Goal: Task Accomplishment & Management: Use online tool/utility

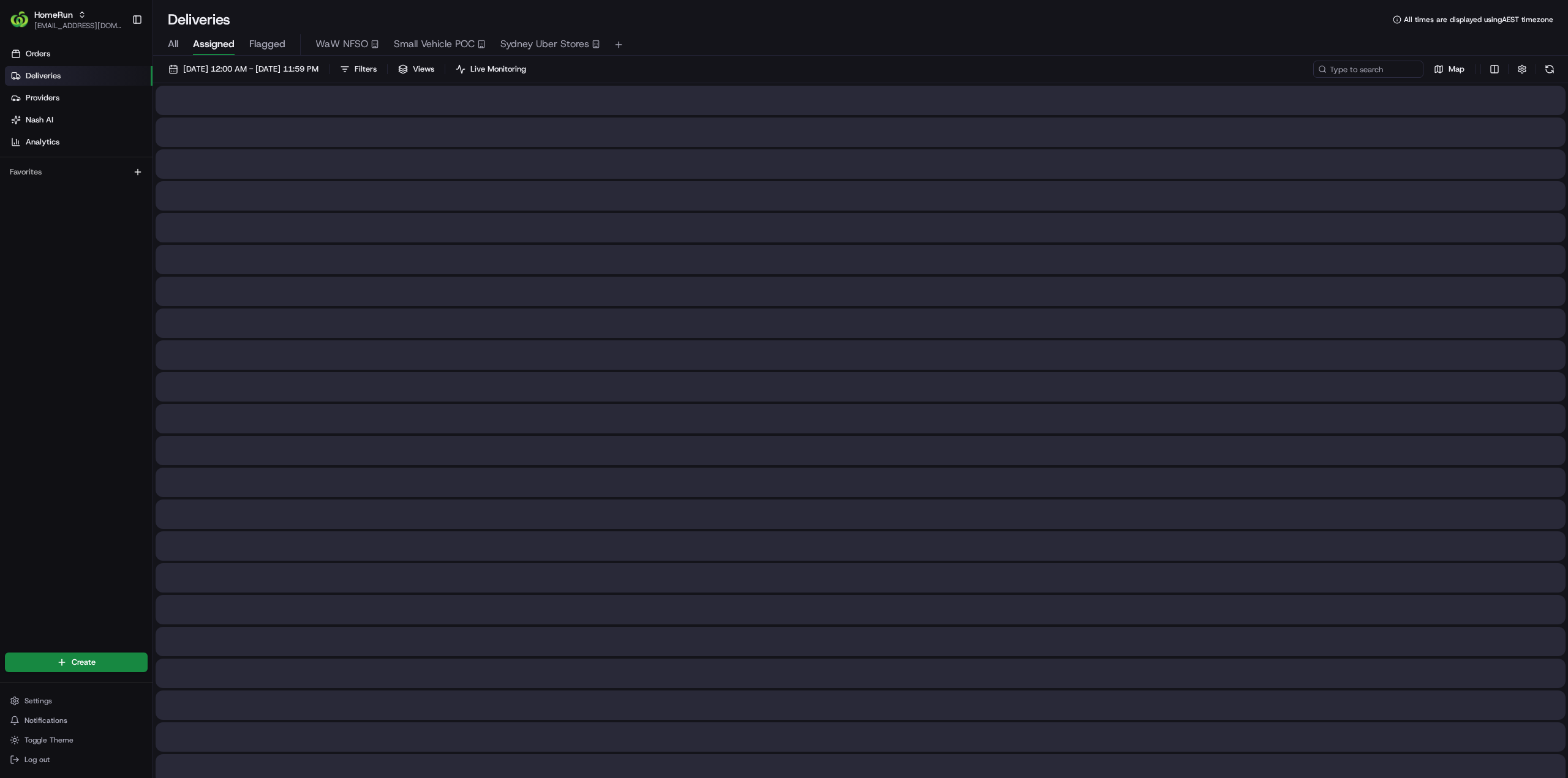
click at [57, 23] on span "[EMAIL_ADDRESS][DOMAIN_NAME]" at bounding box center [78, 25] width 88 height 10
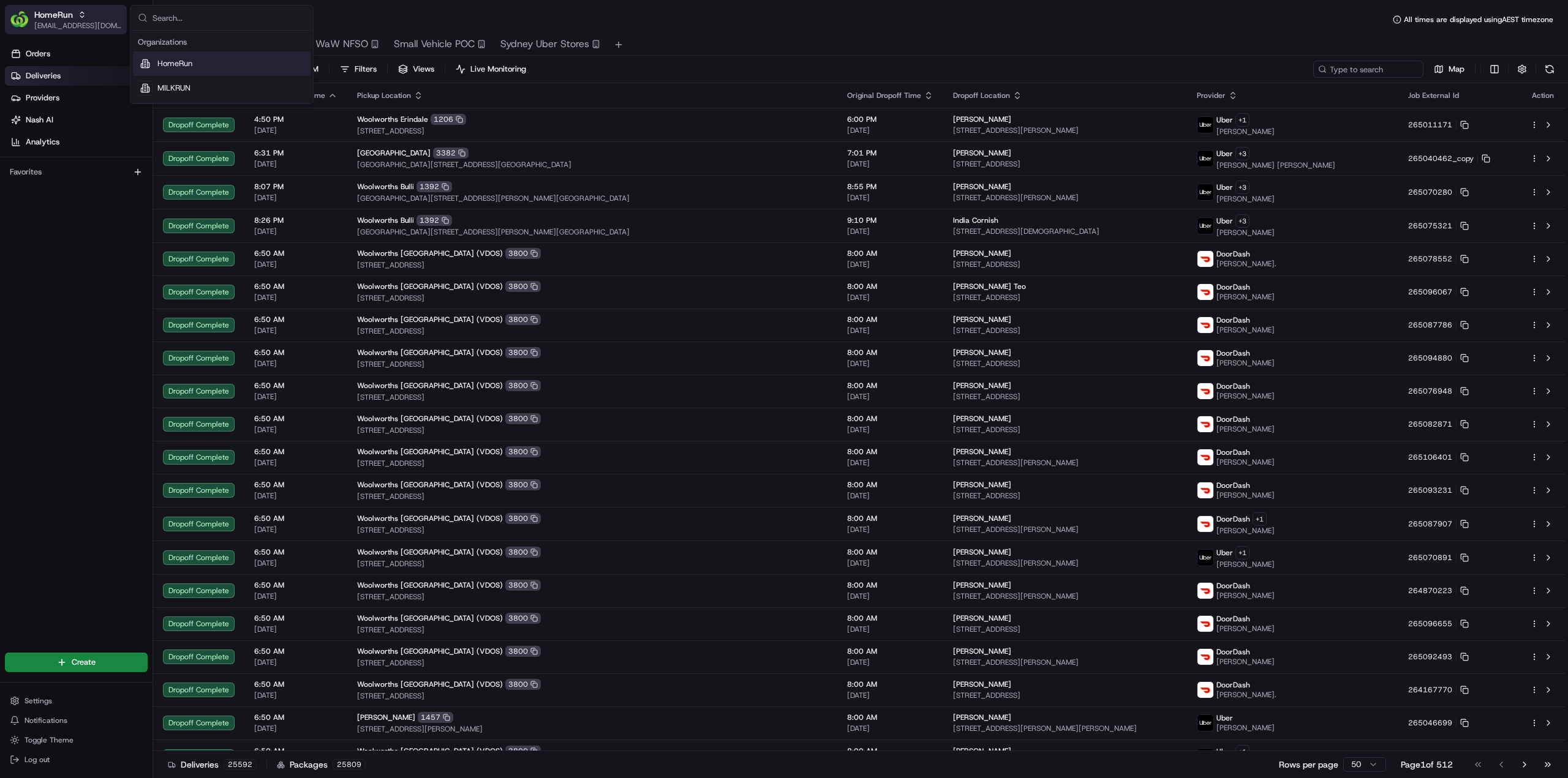
click at [76, 21] on span "[EMAIL_ADDRESS][DOMAIN_NAME]" at bounding box center [78, 25] width 88 height 10
click at [88, 20] on div "HomeRun" at bounding box center [78, 14] width 88 height 12
click at [197, 81] on div "MILKRUN" at bounding box center [222, 89] width 177 height 25
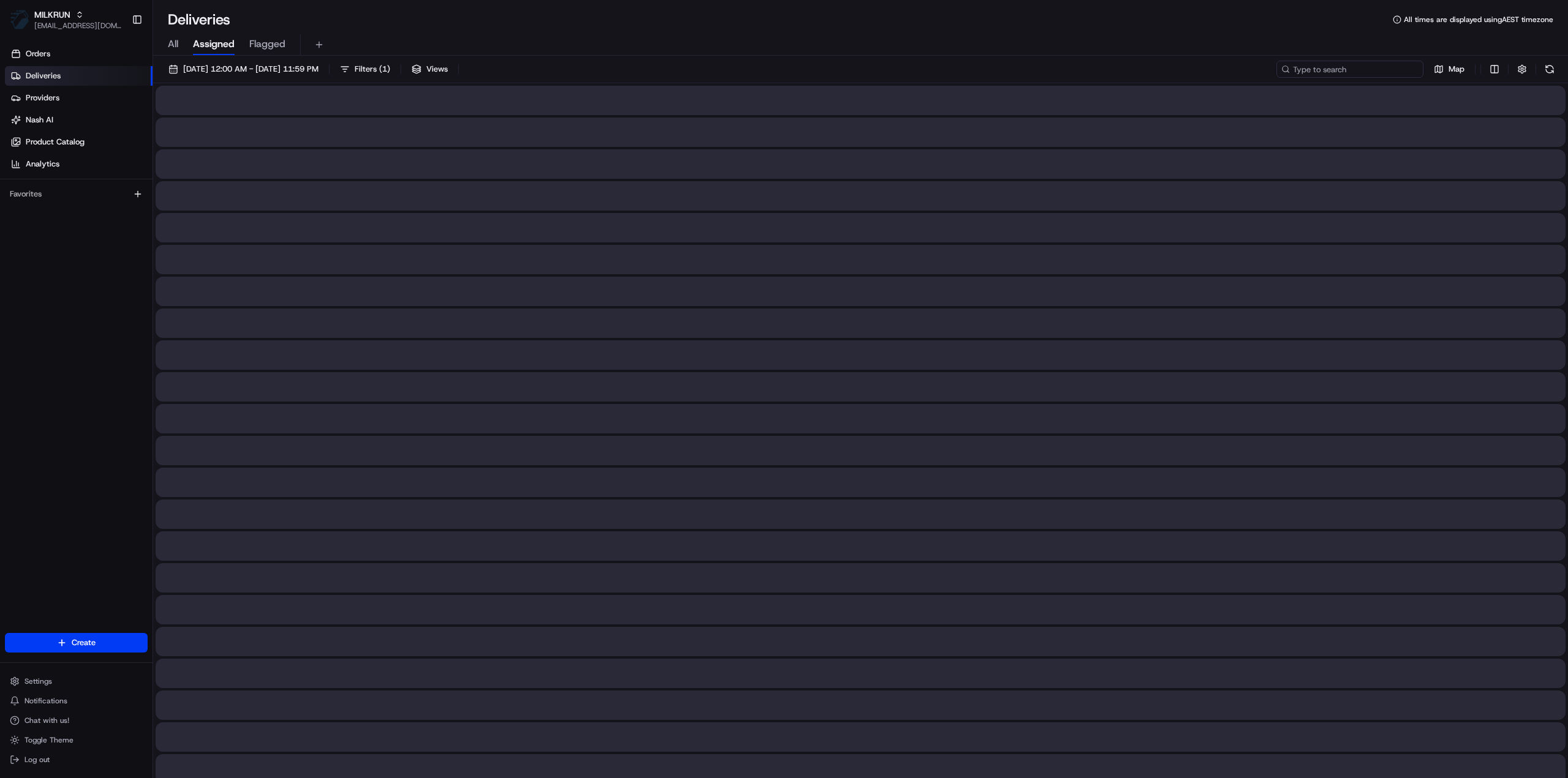
click at [1355, 64] on input at bounding box center [1350, 69] width 147 height 17
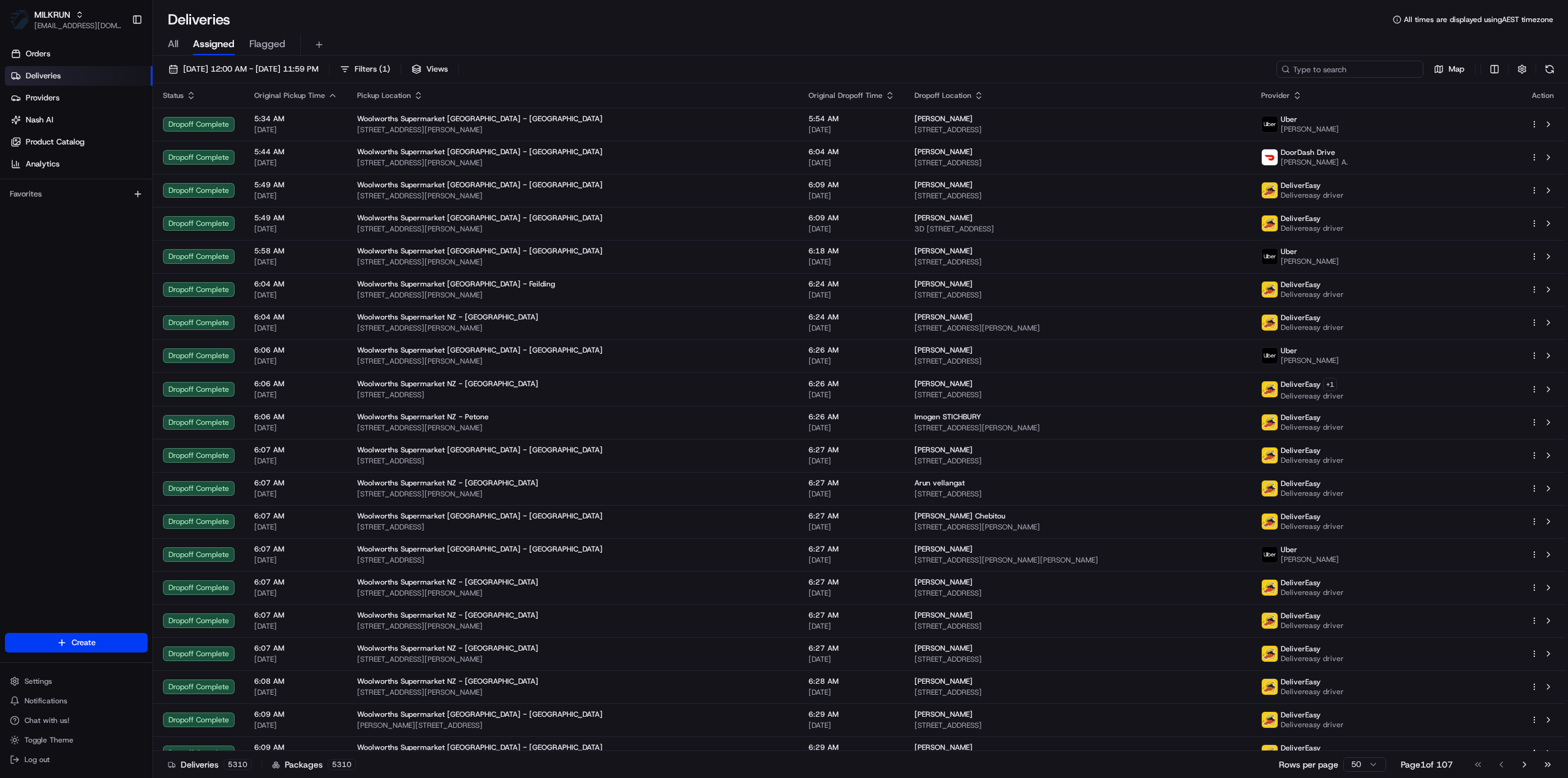
paste input "956a2fe3-f75f-4822-96f4-75eecc6ea493"
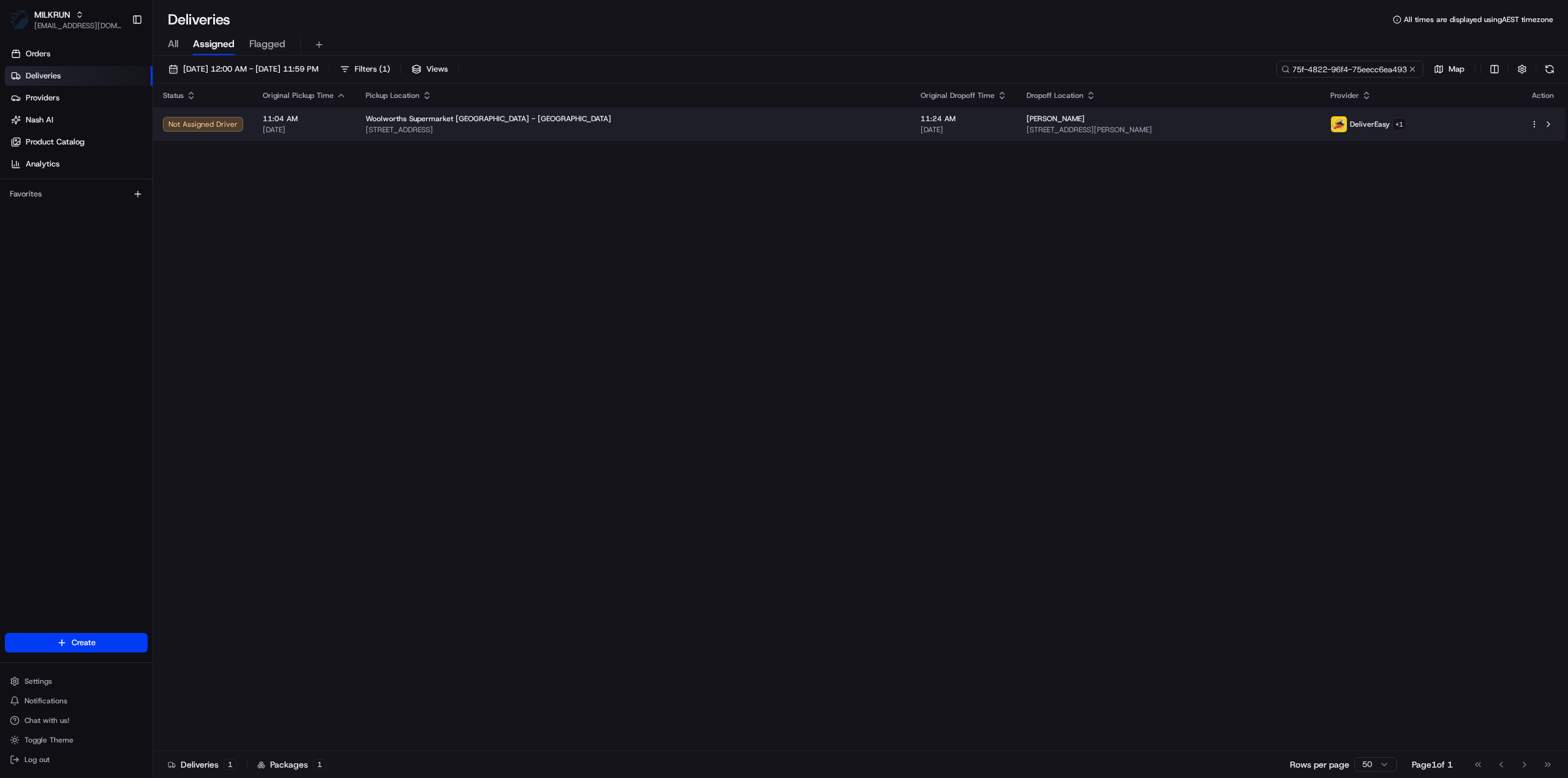
type input "956a2fe3-f75f-4822-96f4-75eecc6ea493"
click at [1190, 134] on span "[STREET_ADDRESS][PERSON_NAME]" at bounding box center [1168, 130] width 284 height 10
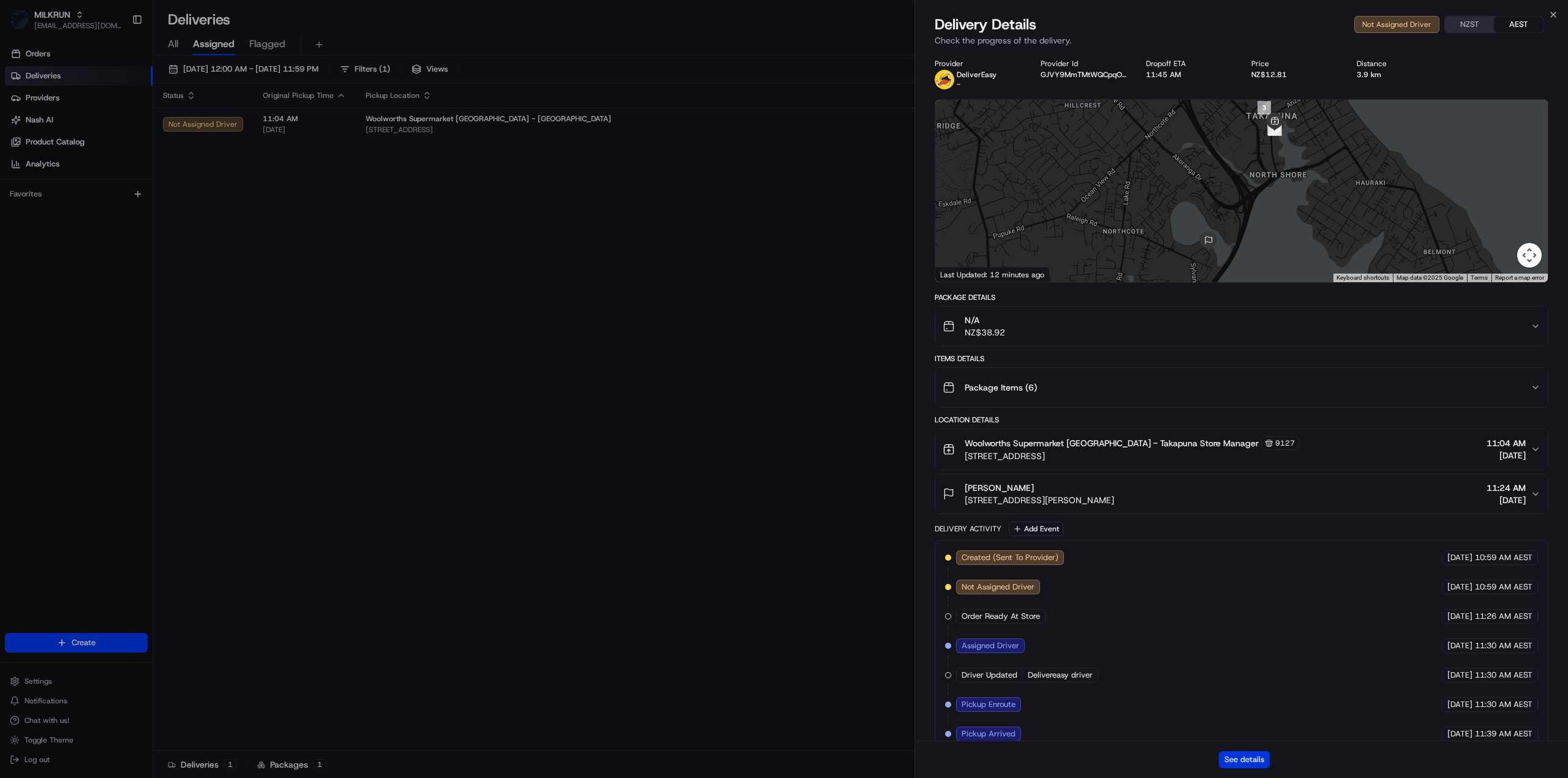
click at [1255, 763] on button "See details" at bounding box center [1245, 759] width 51 height 17
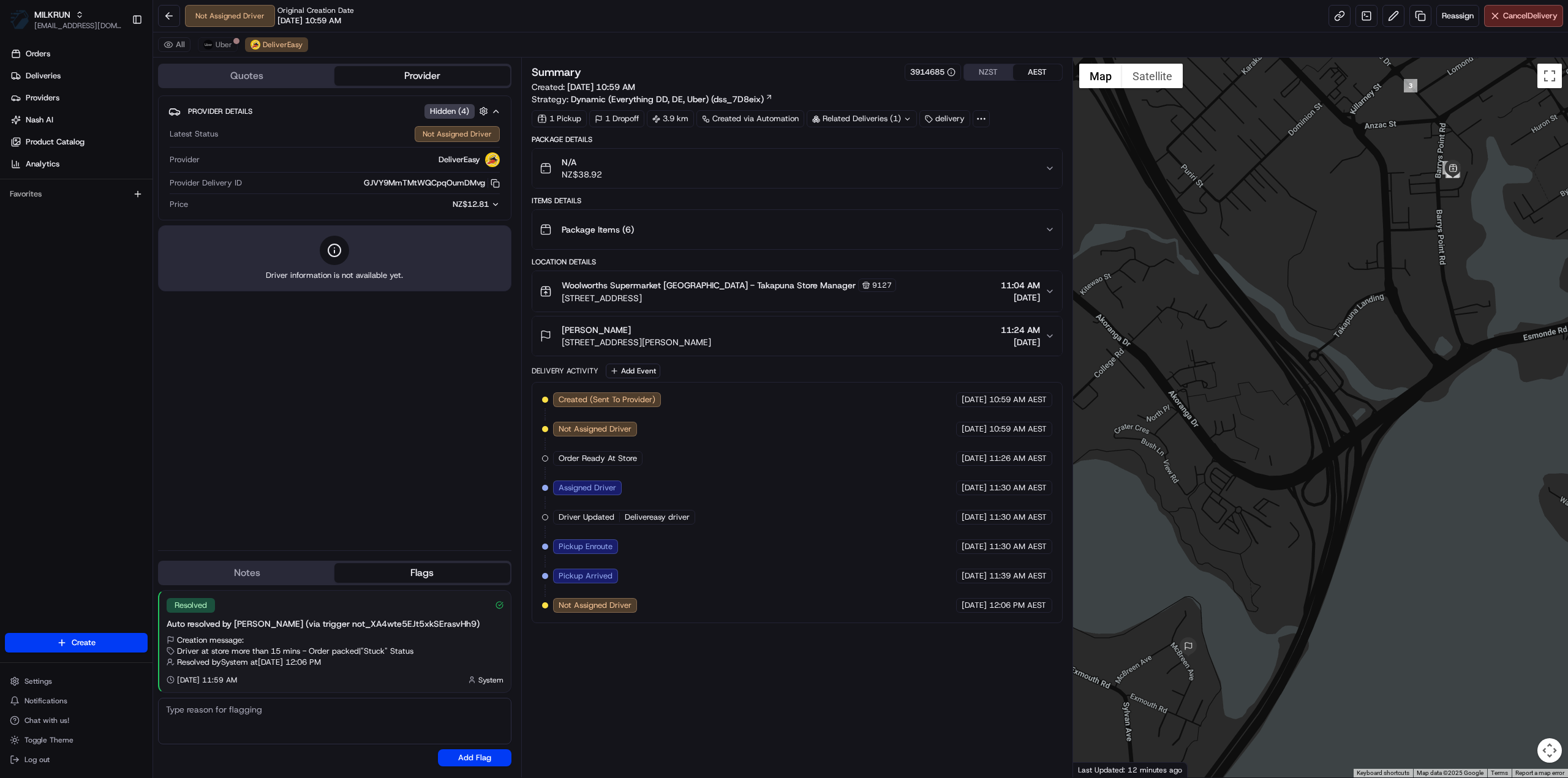
drag, startPoint x: 631, startPoint y: 325, endPoint x: 563, endPoint y: 327, distance: 68.0
click at [563, 327] on div "[PERSON_NAME]" at bounding box center [636, 330] width 149 height 12
click at [557, 329] on div "[PERSON_NAME] Pirrit [STREET_ADDRESS][PERSON_NAME]" at bounding box center [625, 336] width 172 height 25
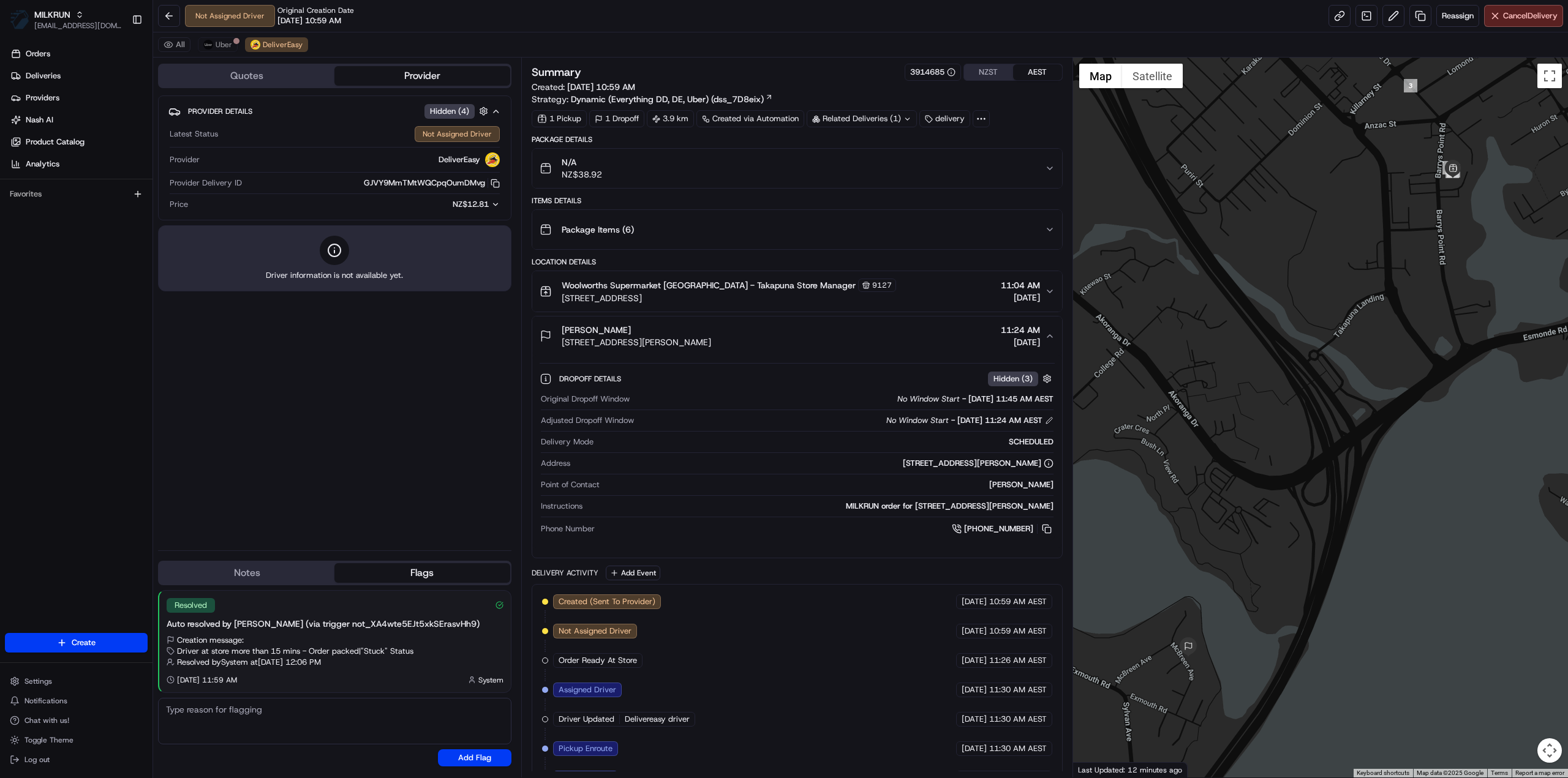
drag, startPoint x: 630, startPoint y: 327, endPoint x: 563, endPoint y: 332, distance: 67.2
click at [563, 332] on div "[PERSON_NAME]" at bounding box center [636, 330] width 149 height 12
copy span "[PERSON_NAME]"
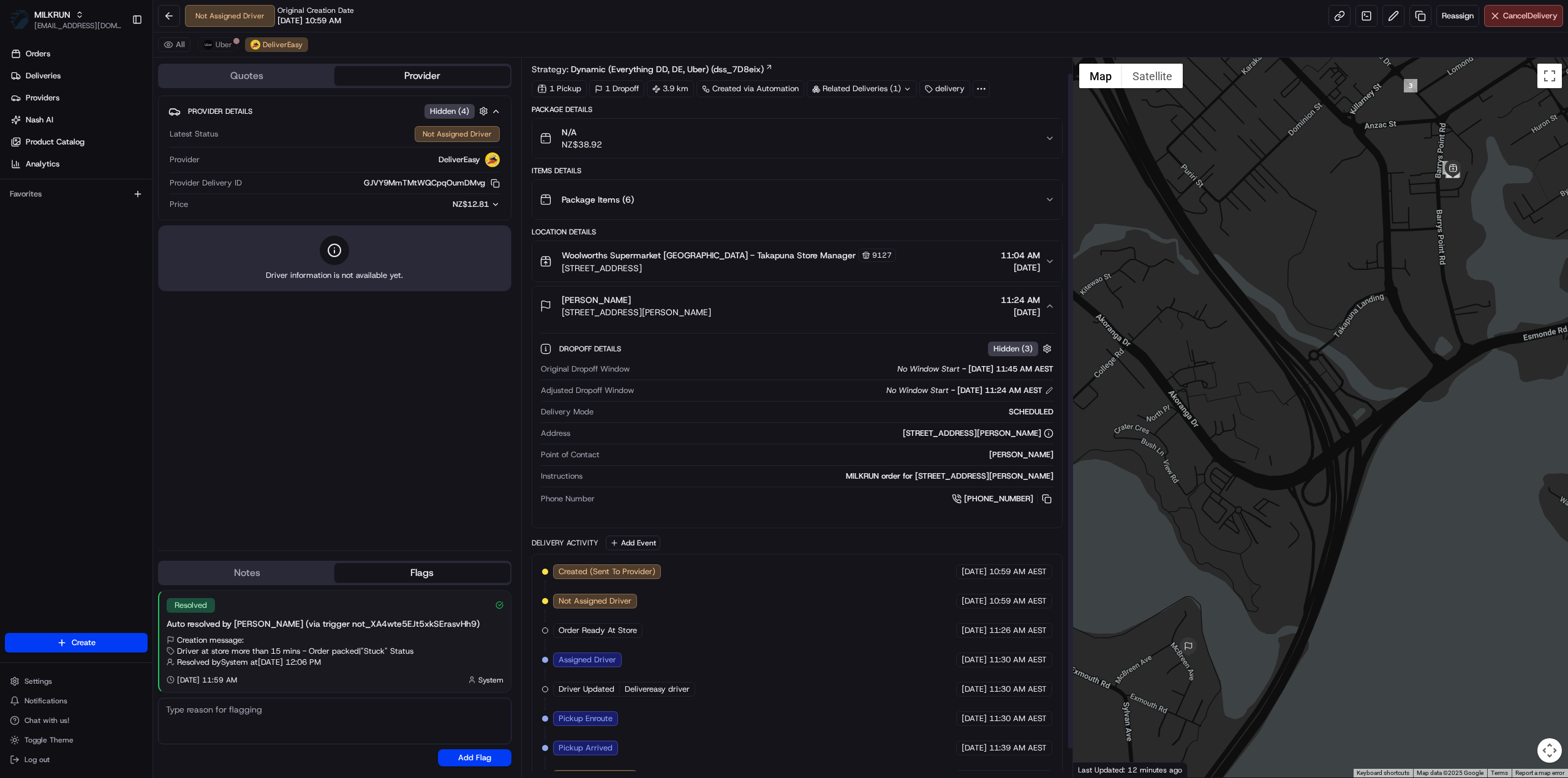
scroll to position [47, 0]
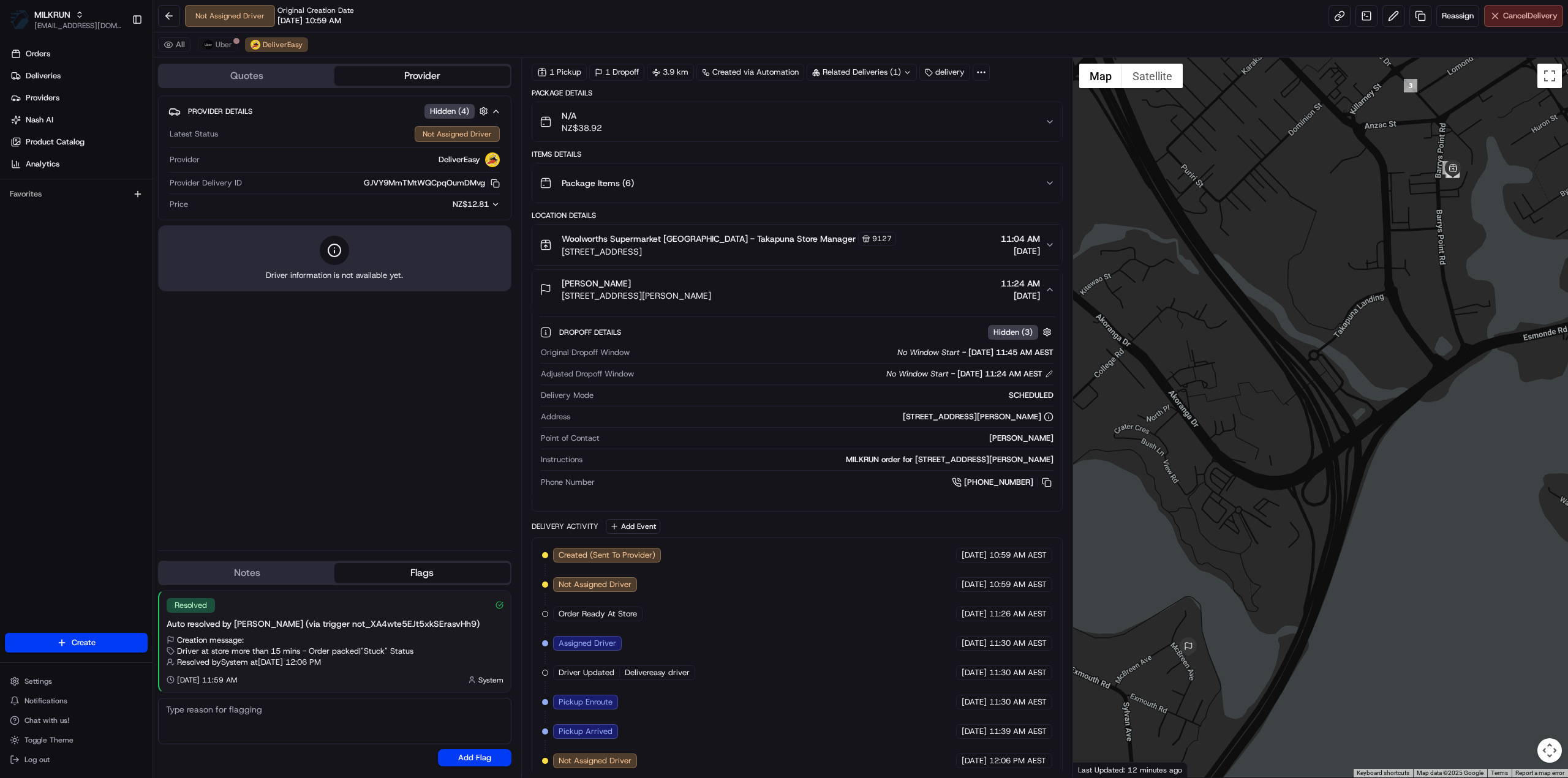
click at [1518, 8] on button "Cancel Delivery" at bounding box center [1524, 16] width 79 height 22
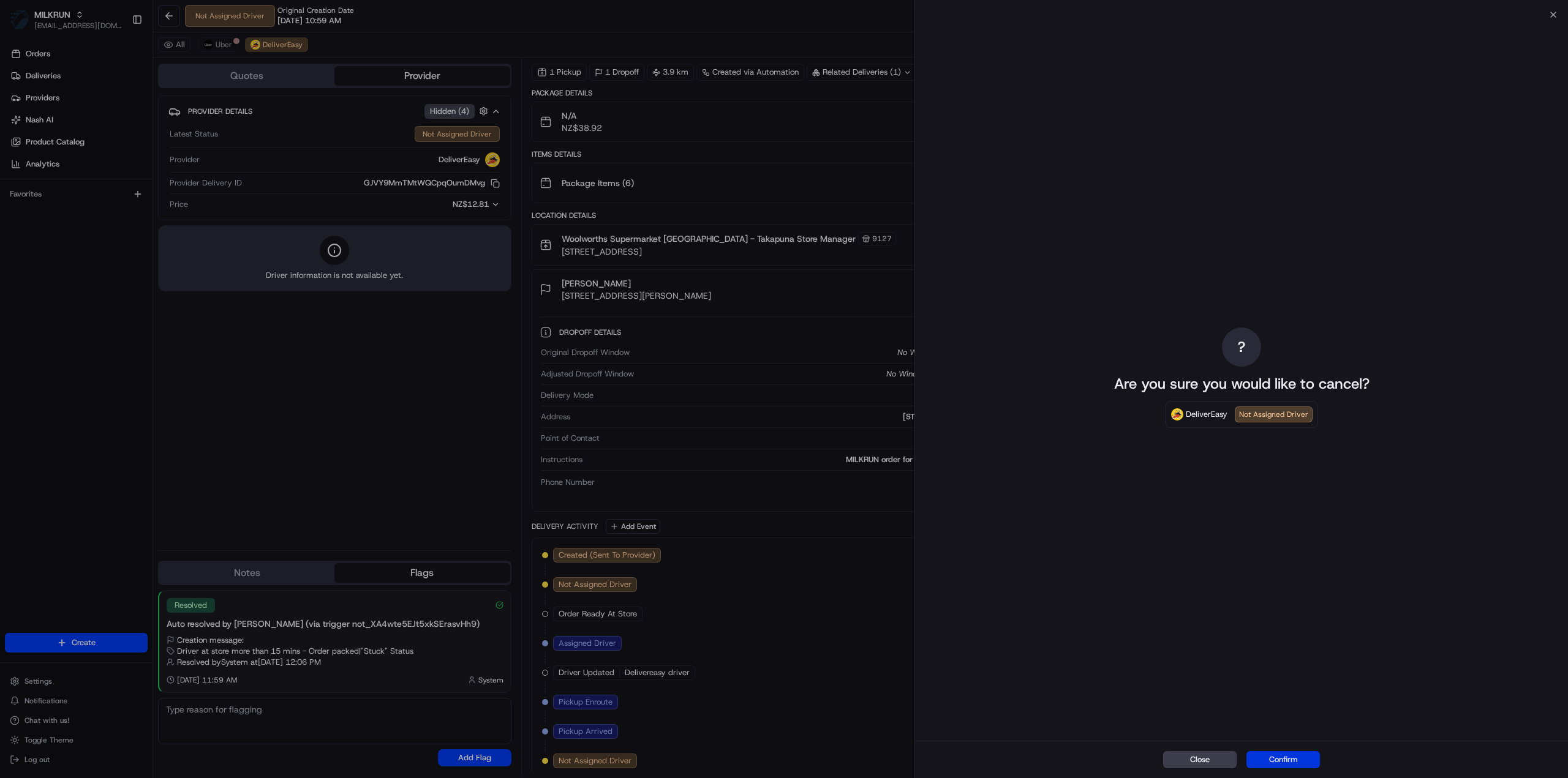
click at [1284, 753] on button "Confirm" at bounding box center [1283, 759] width 74 height 17
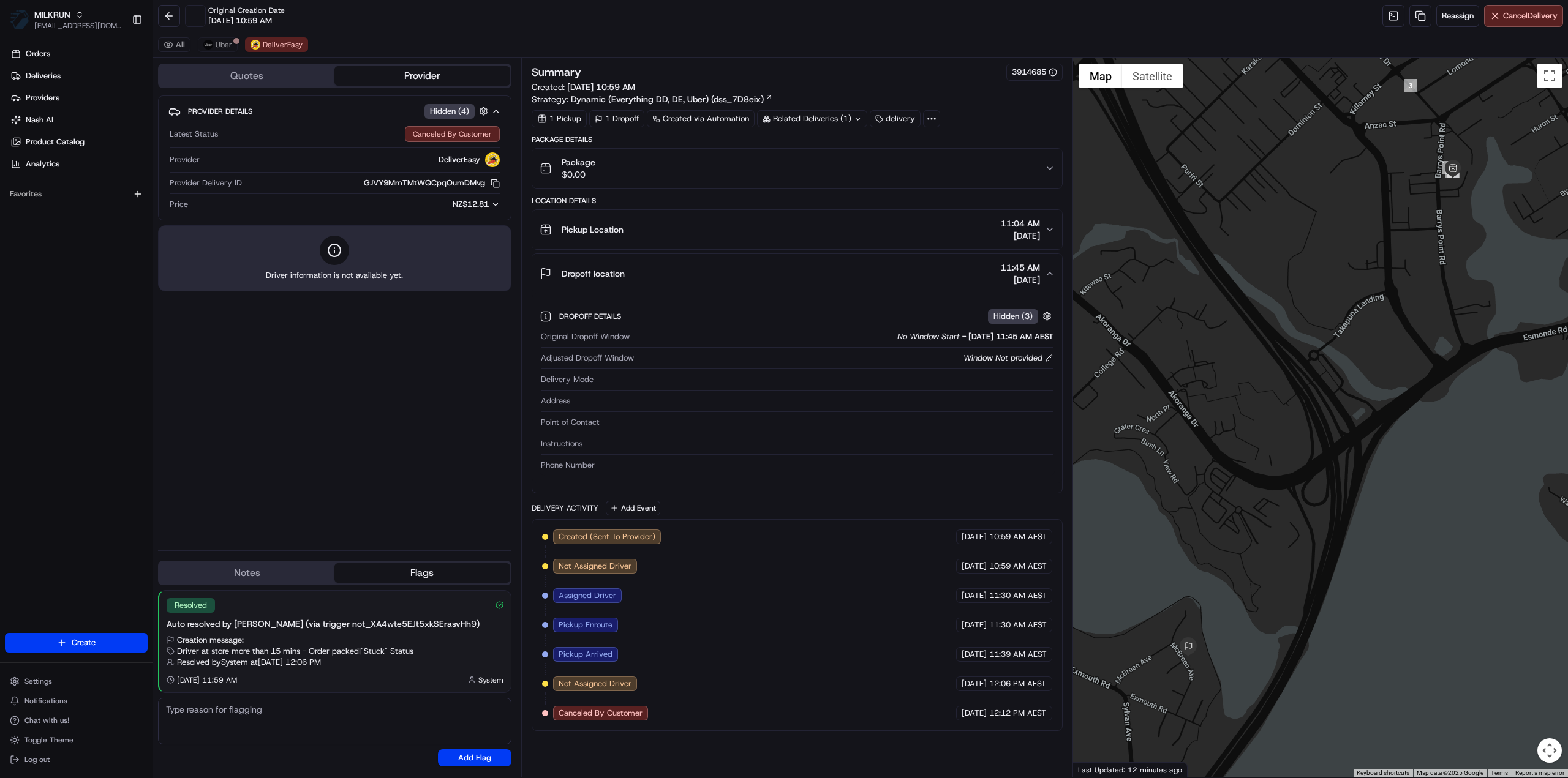
scroll to position [0, 0]
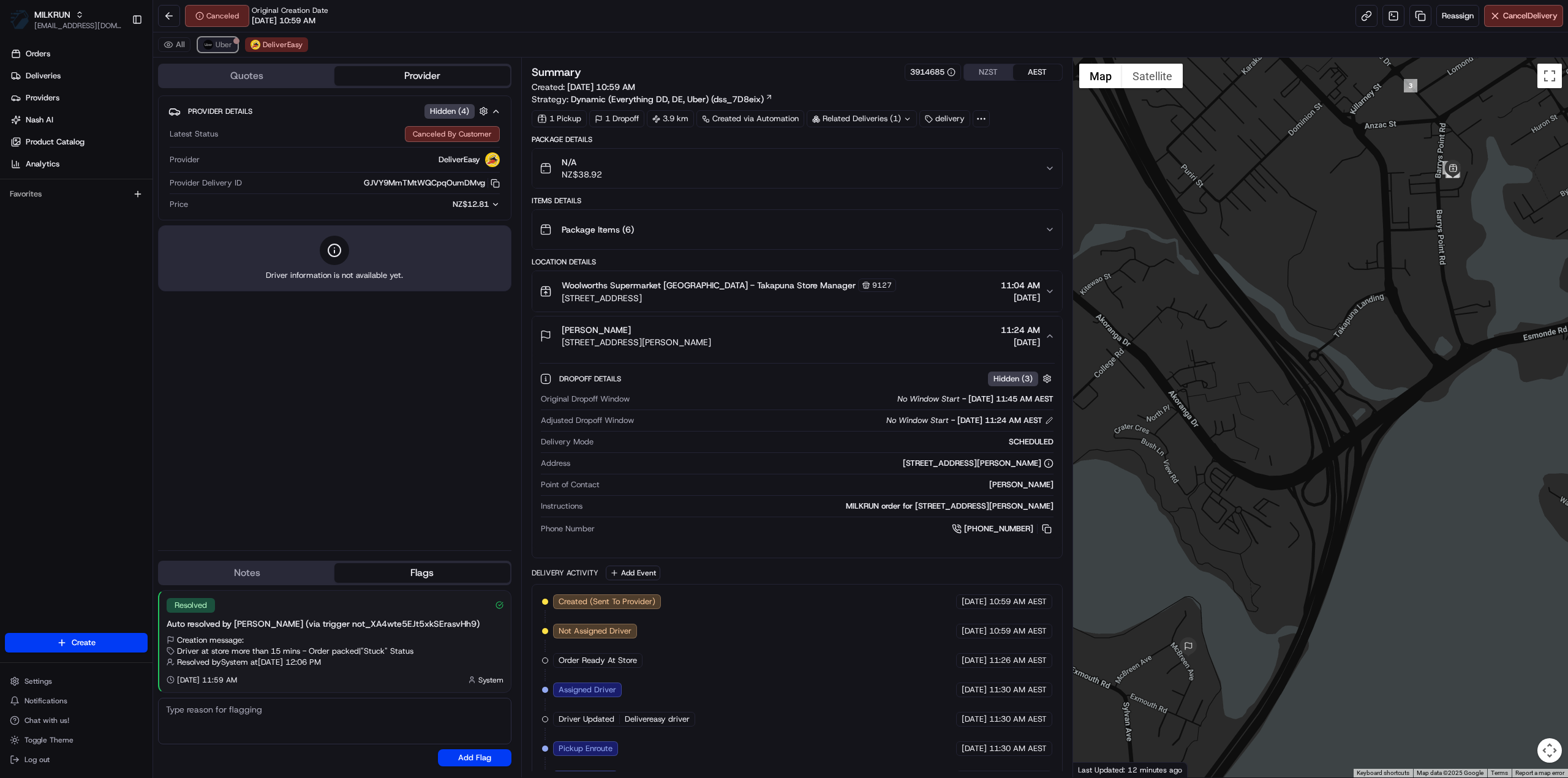
click at [223, 41] on span "Uber" at bounding box center [224, 44] width 16 height 10
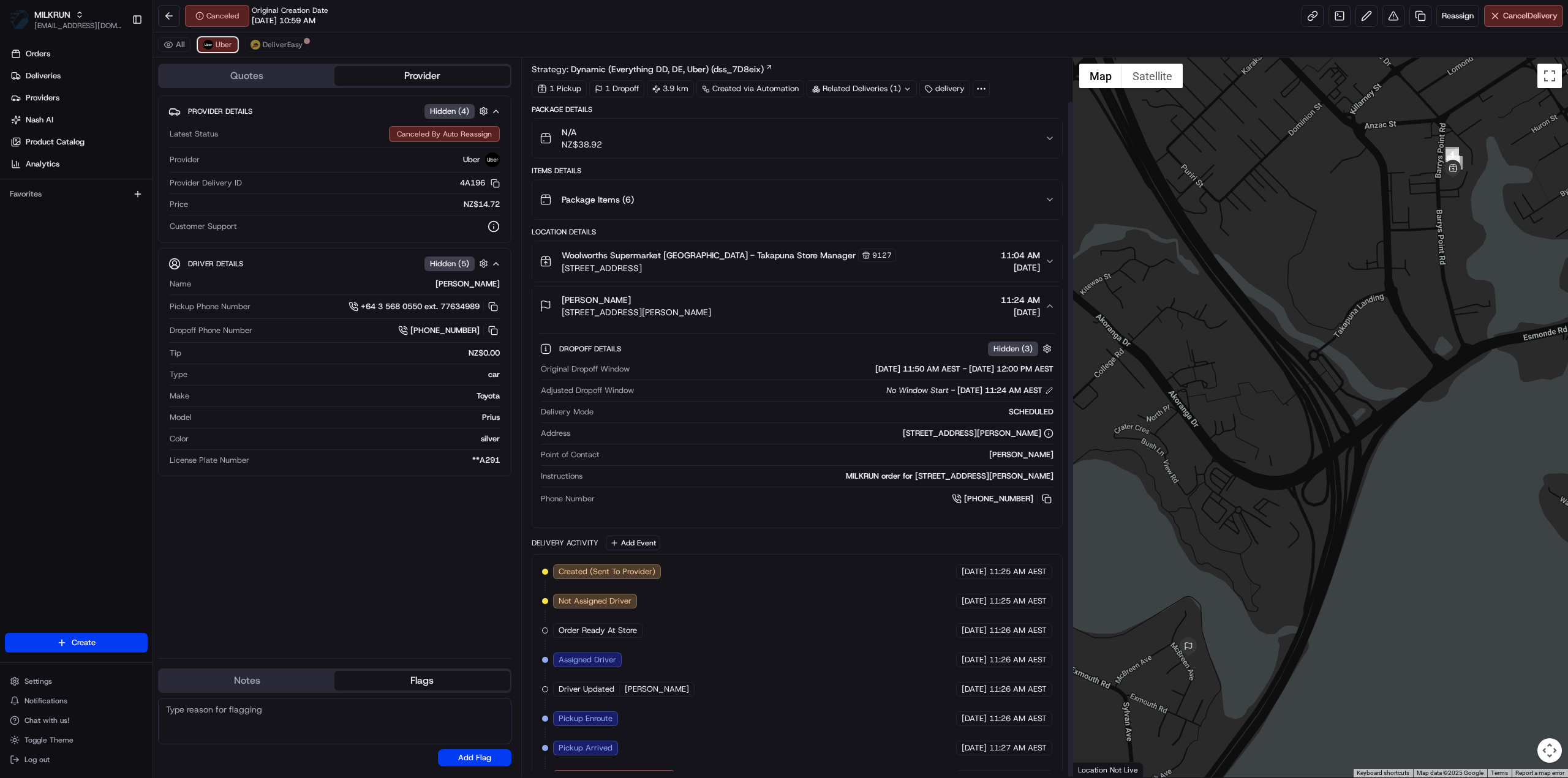
scroll to position [47, 0]
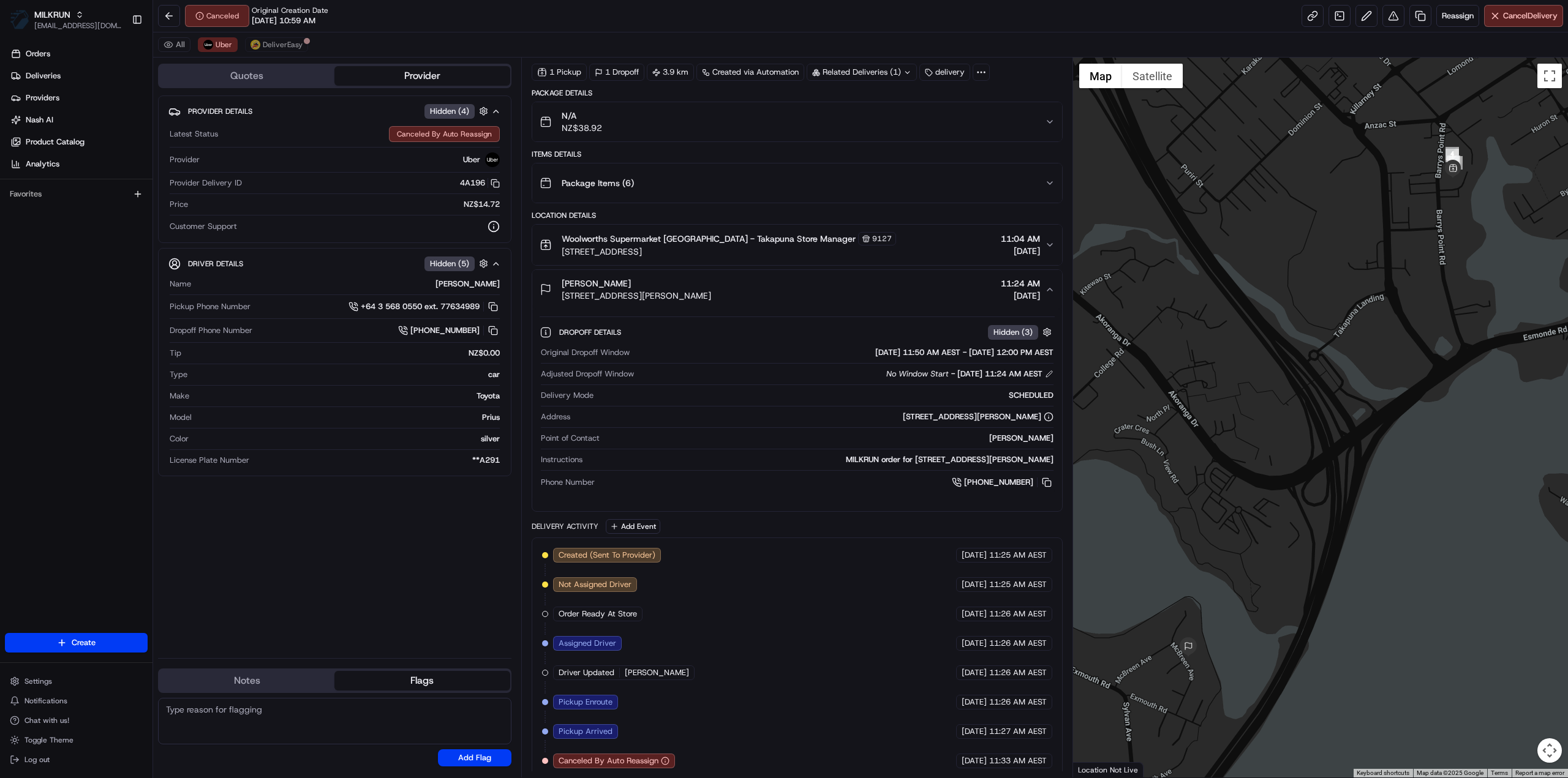
drag, startPoint x: 639, startPoint y: 277, endPoint x: 559, endPoint y: 281, distance: 80.1
click at [559, 281] on div "[PERSON_NAME] Pirrit [STREET_ADDRESS][PERSON_NAME]" at bounding box center [625, 290] width 172 height 25
copy span "[PERSON_NAME]"
